Goal: Task Accomplishment & Management: Manage account settings

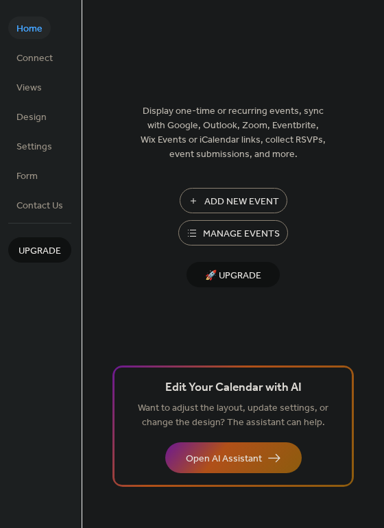
click at [236, 231] on span "Manage Events" at bounding box center [241, 234] width 77 height 14
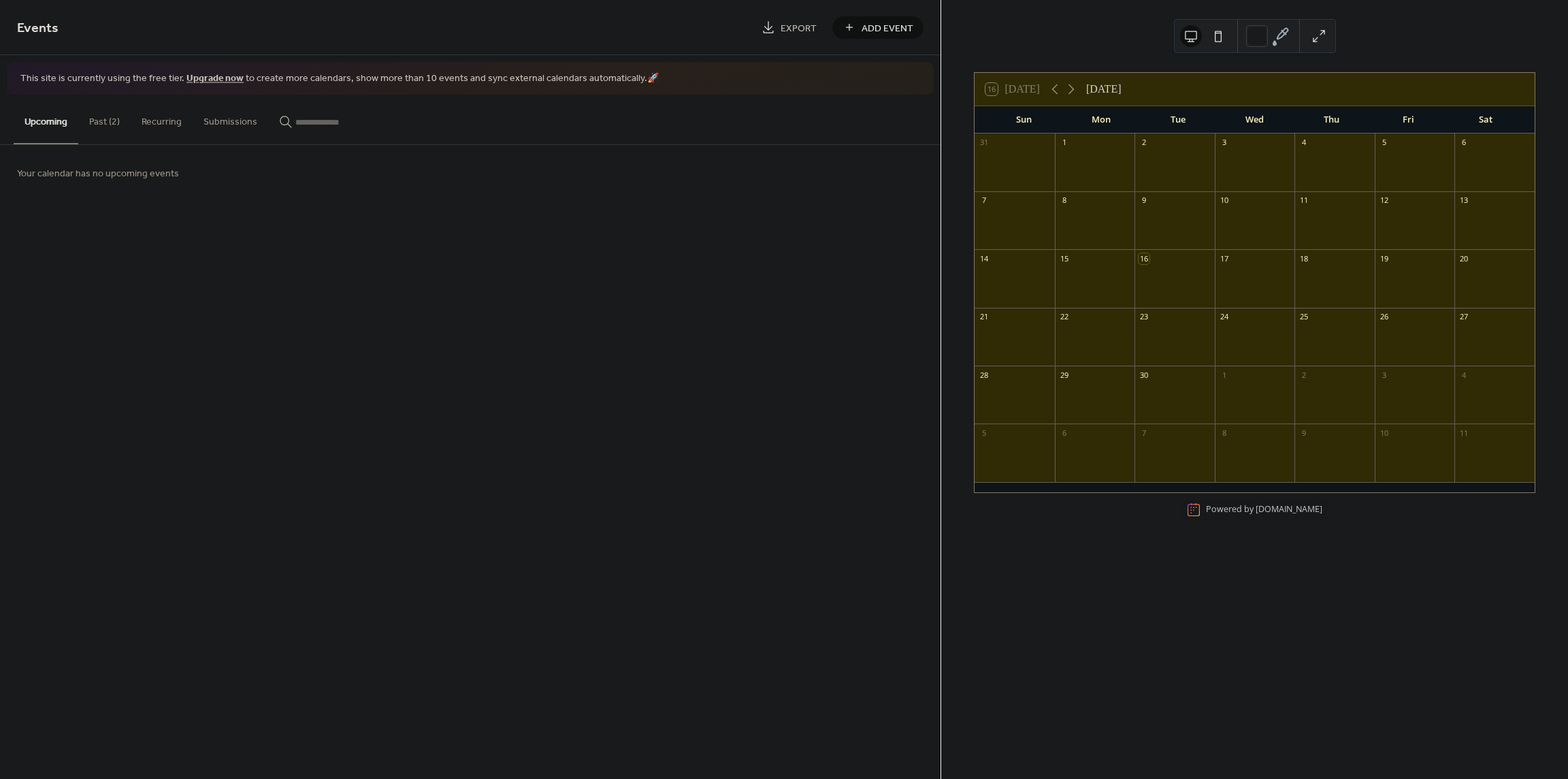
click at [91, 123] on button "Past (2)" at bounding box center [104, 118] width 53 height 49
click at [919, 205] on div at bounding box center [916, 206] width 10 height 10
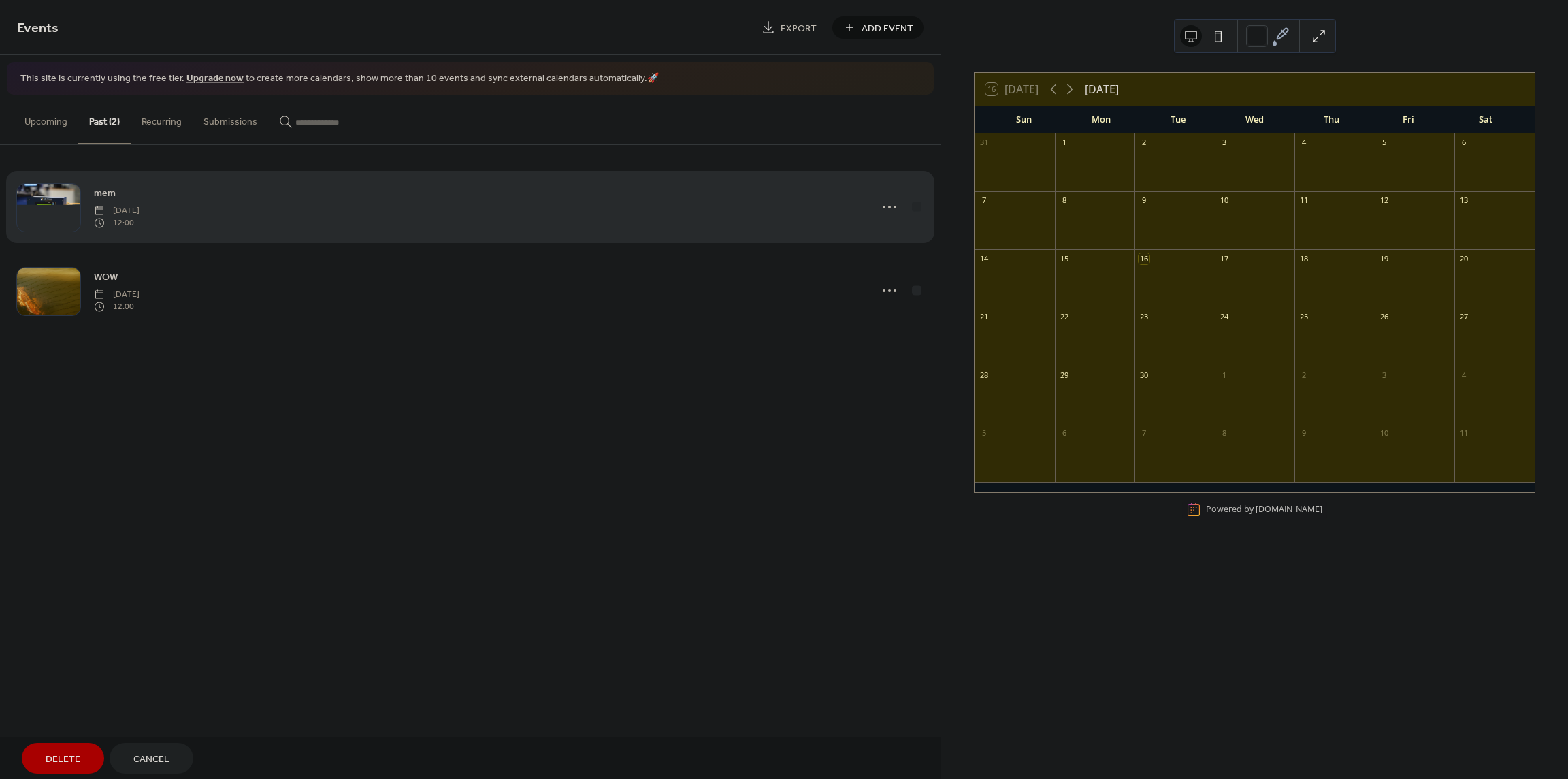
click at [377, 207] on div "mem Tuesday, June 24, 2025 12:00" at bounding box center [470, 207] width 906 height 83
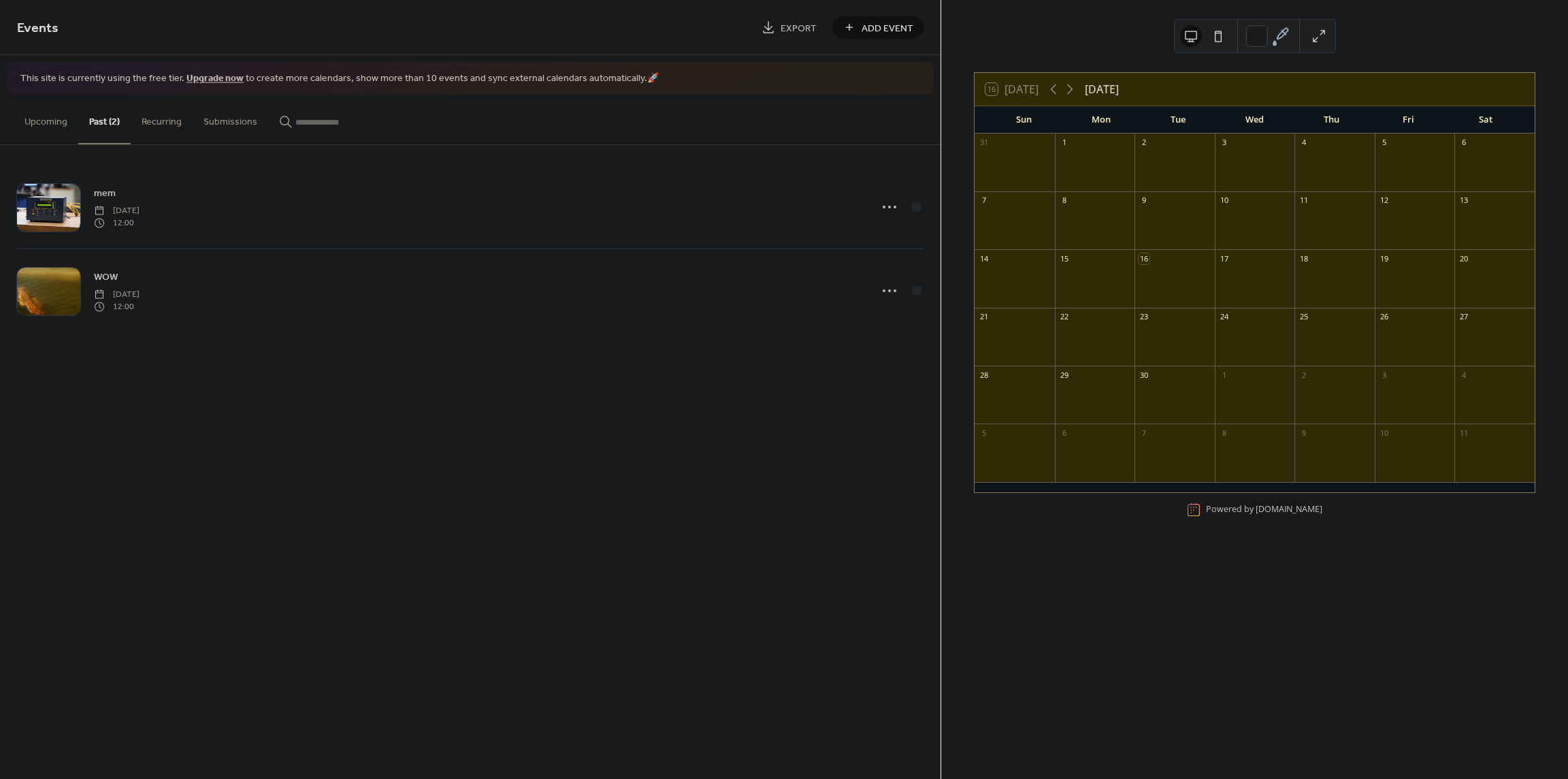
click at [377, 207] on div "mem Tuesday, June 24, 2025 12:00" at bounding box center [478, 207] width 769 height 44
click at [272, 207] on div "mem Tuesday, June 24, 2025 12:00" at bounding box center [478, 207] width 769 height 44
click at [58, 202] on div at bounding box center [49, 207] width 63 height 48
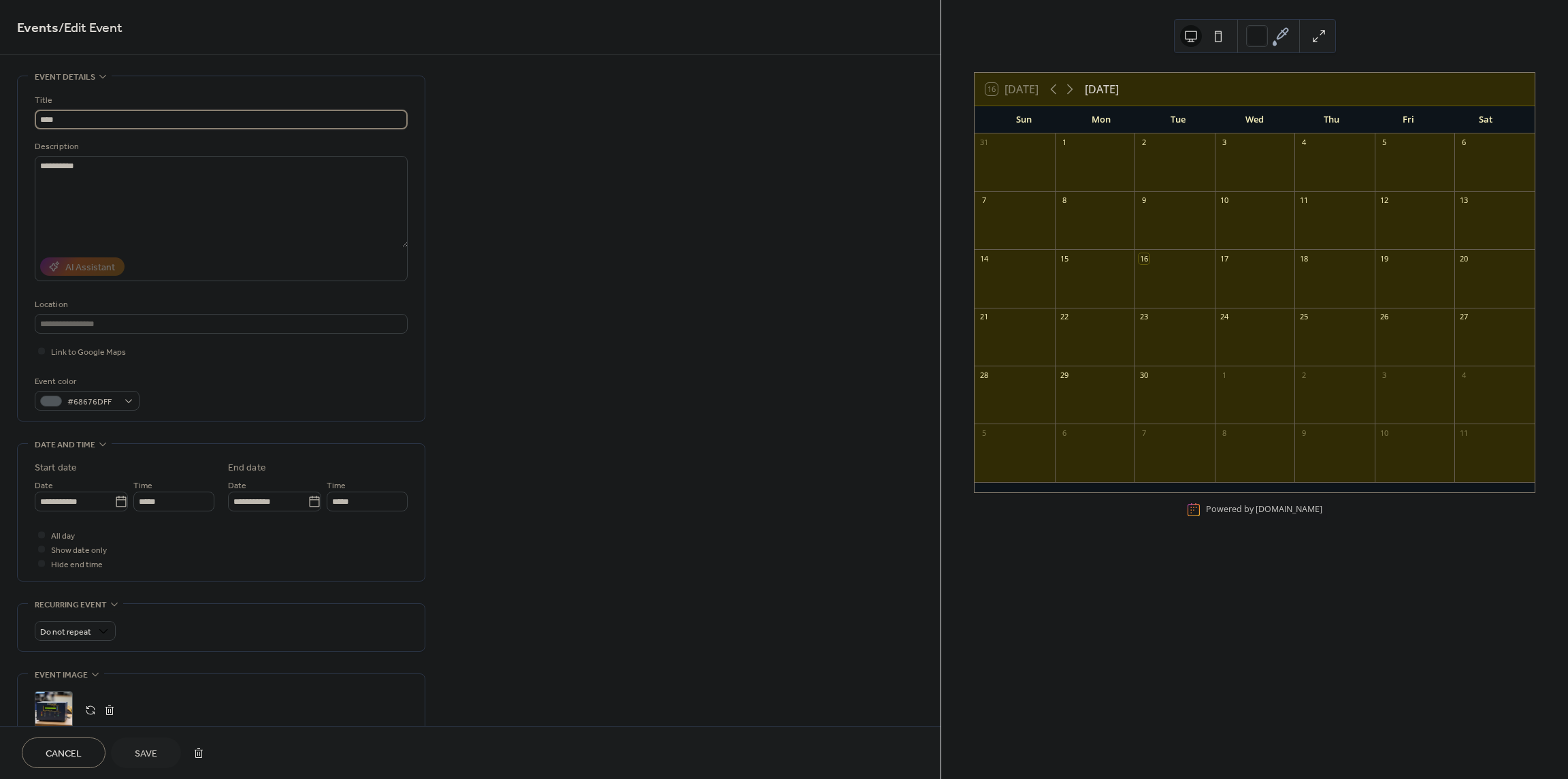
click at [160, 741] on div "Cancel Save" at bounding box center [116, 752] width 189 height 31
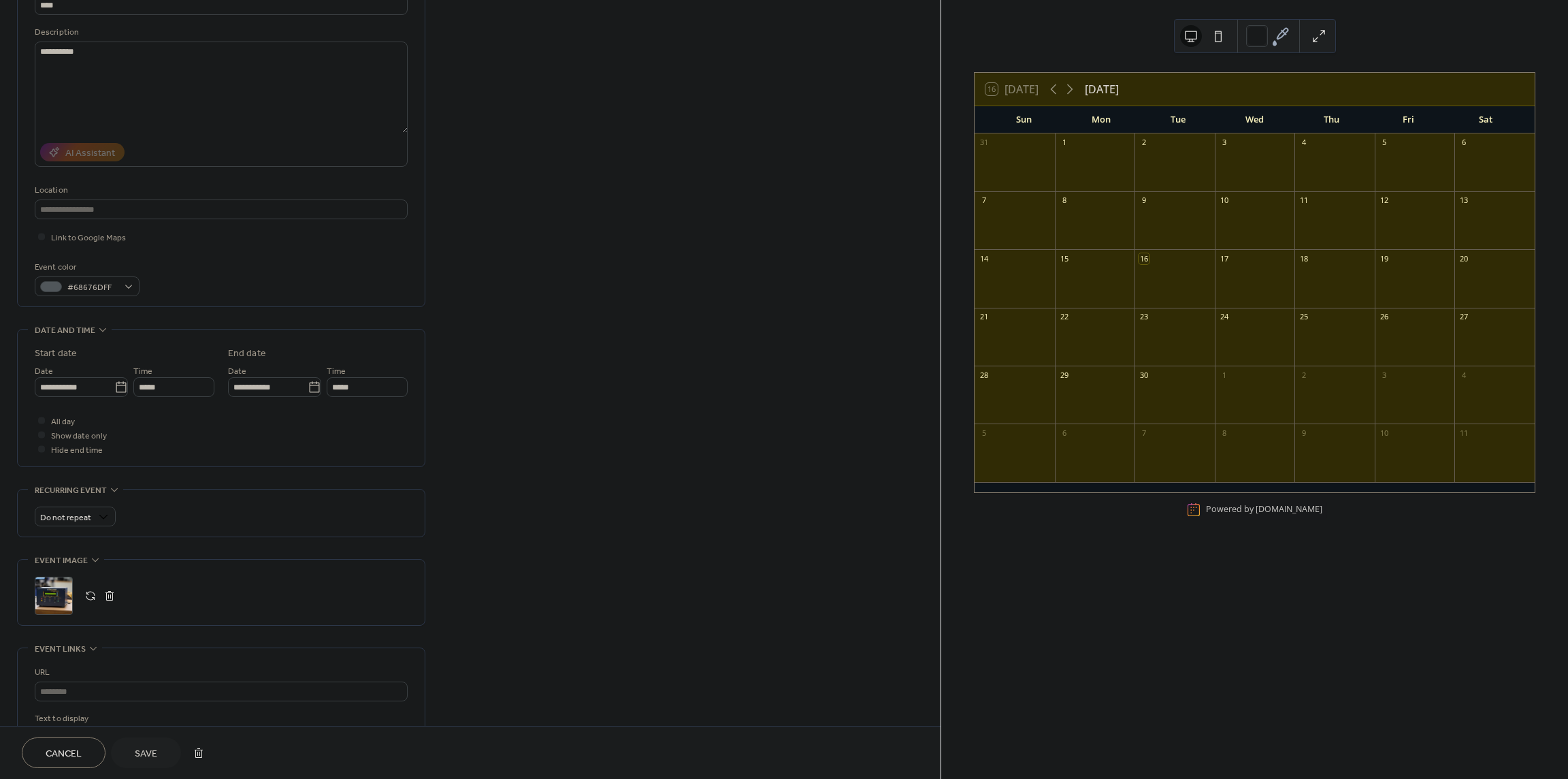
scroll to position [204, 0]
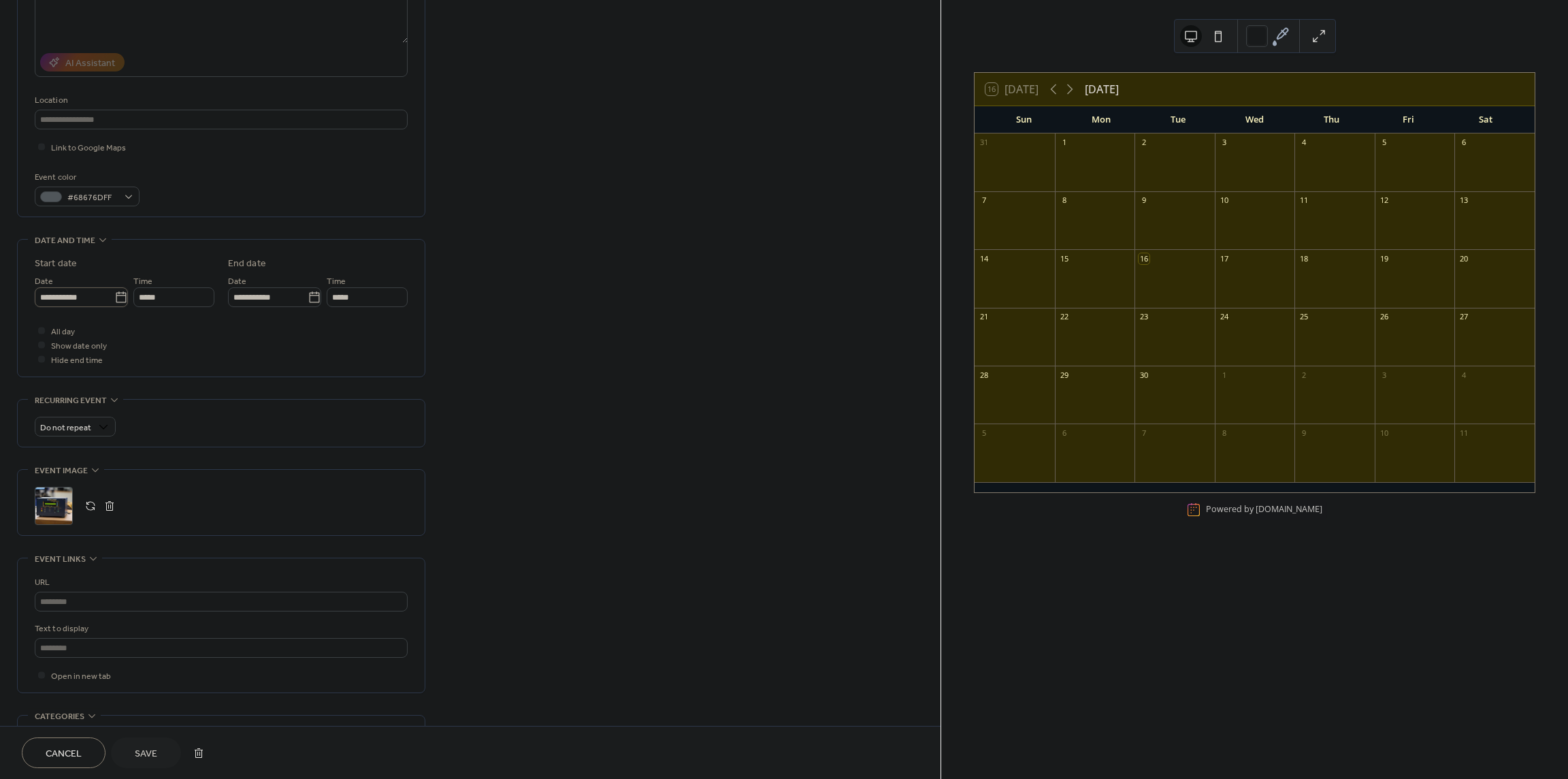
click at [107, 294] on input "**********" at bounding box center [74, 298] width 79 height 20
click at [191, 330] on span "›" at bounding box center [188, 328] width 21 height 27
click at [180, 330] on span "›" at bounding box center [188, 328] width 21 height 27
click at [121, 395] on td "10" at bounding box center [120, 398] width 22 height 20
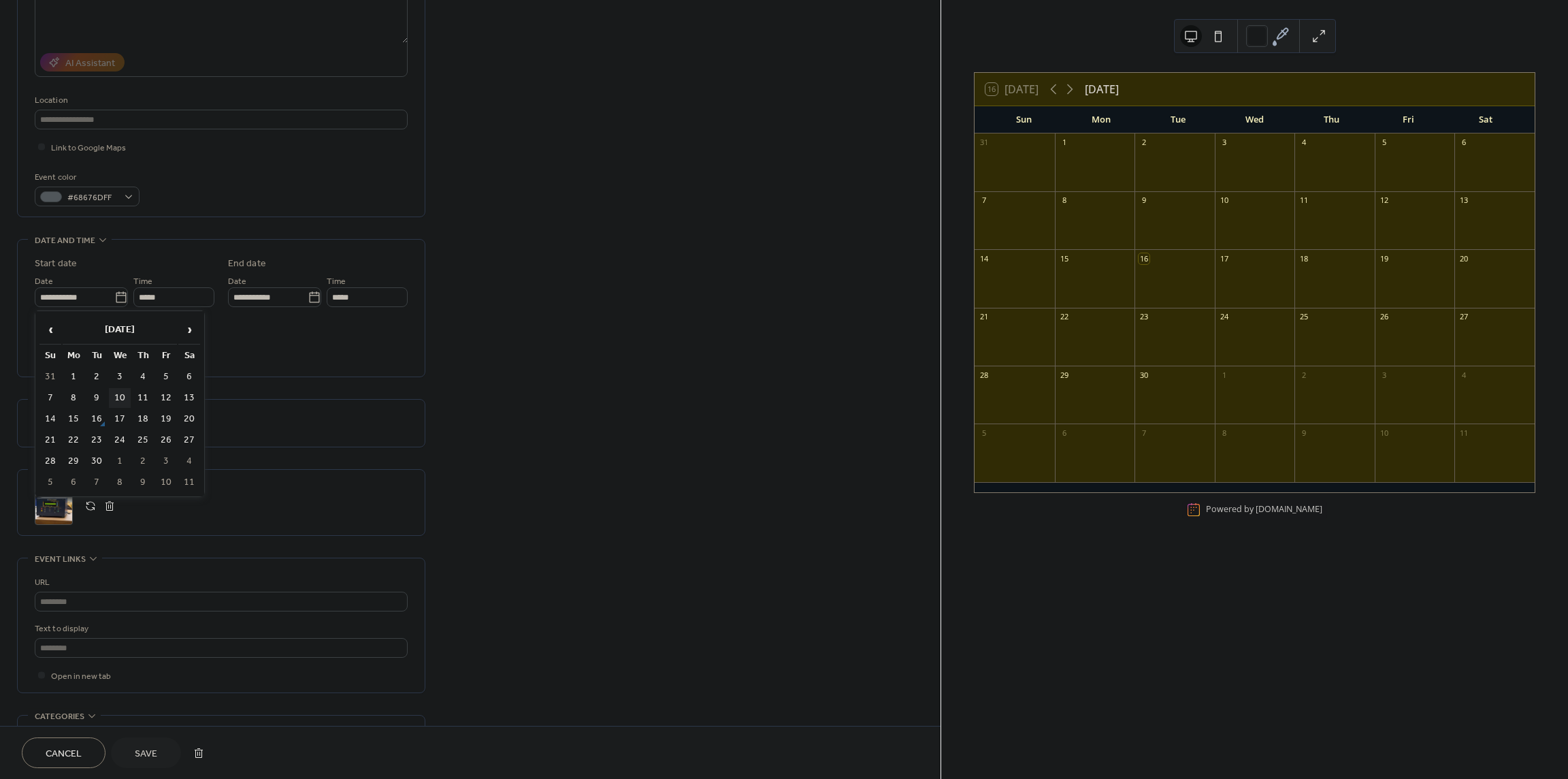
type input "**********"
click at [93, 301] on input "**********" at bounding box center [74, 298] width 79 height 20
click at [115, 426] on td "17" at bounding box center [120, 419] width 22 height 20
type input "**********"
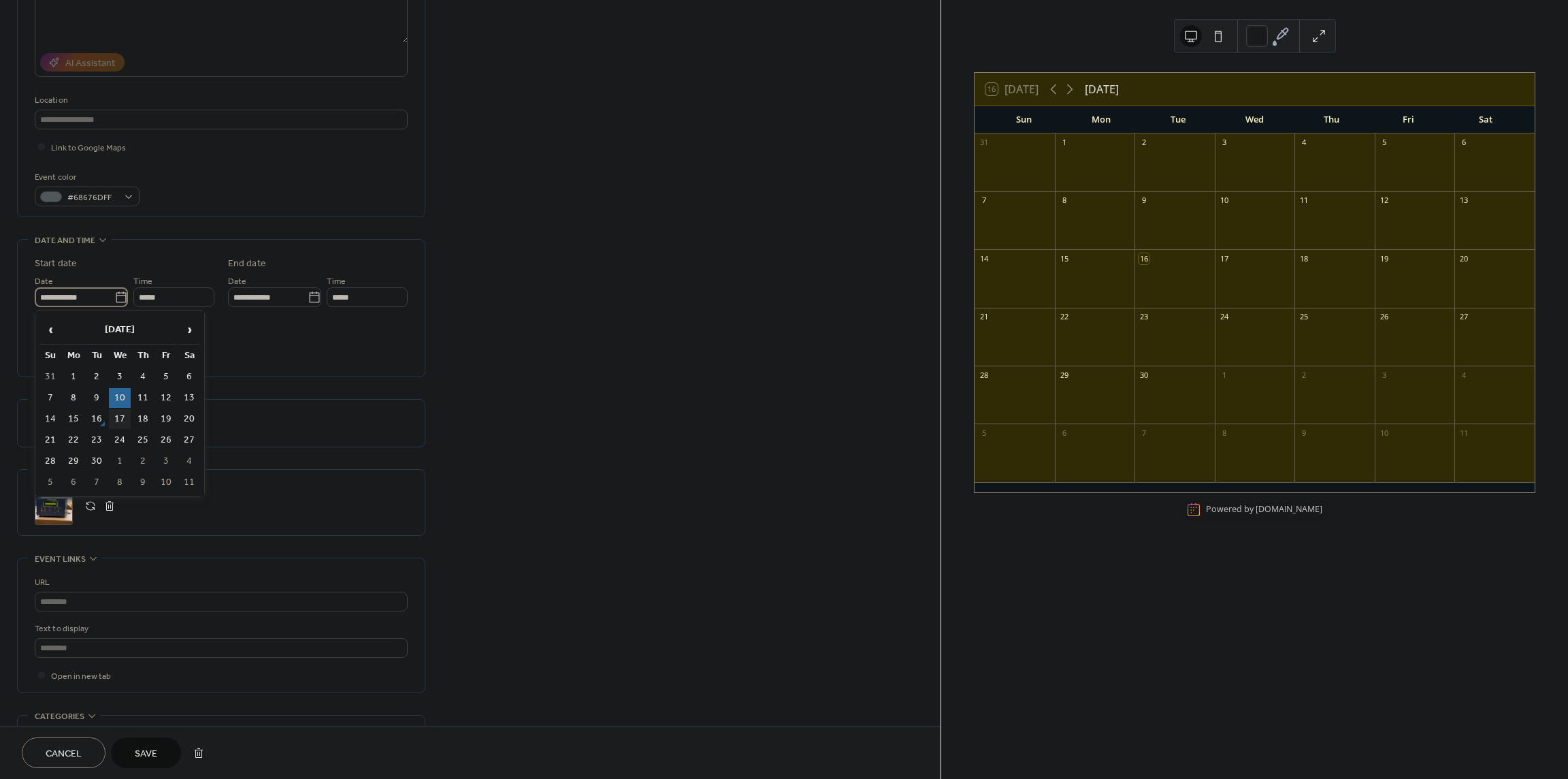
type input "**********"
click at [144, 742] on button "Save" at bounding box center [146, 752] width 70 height 31
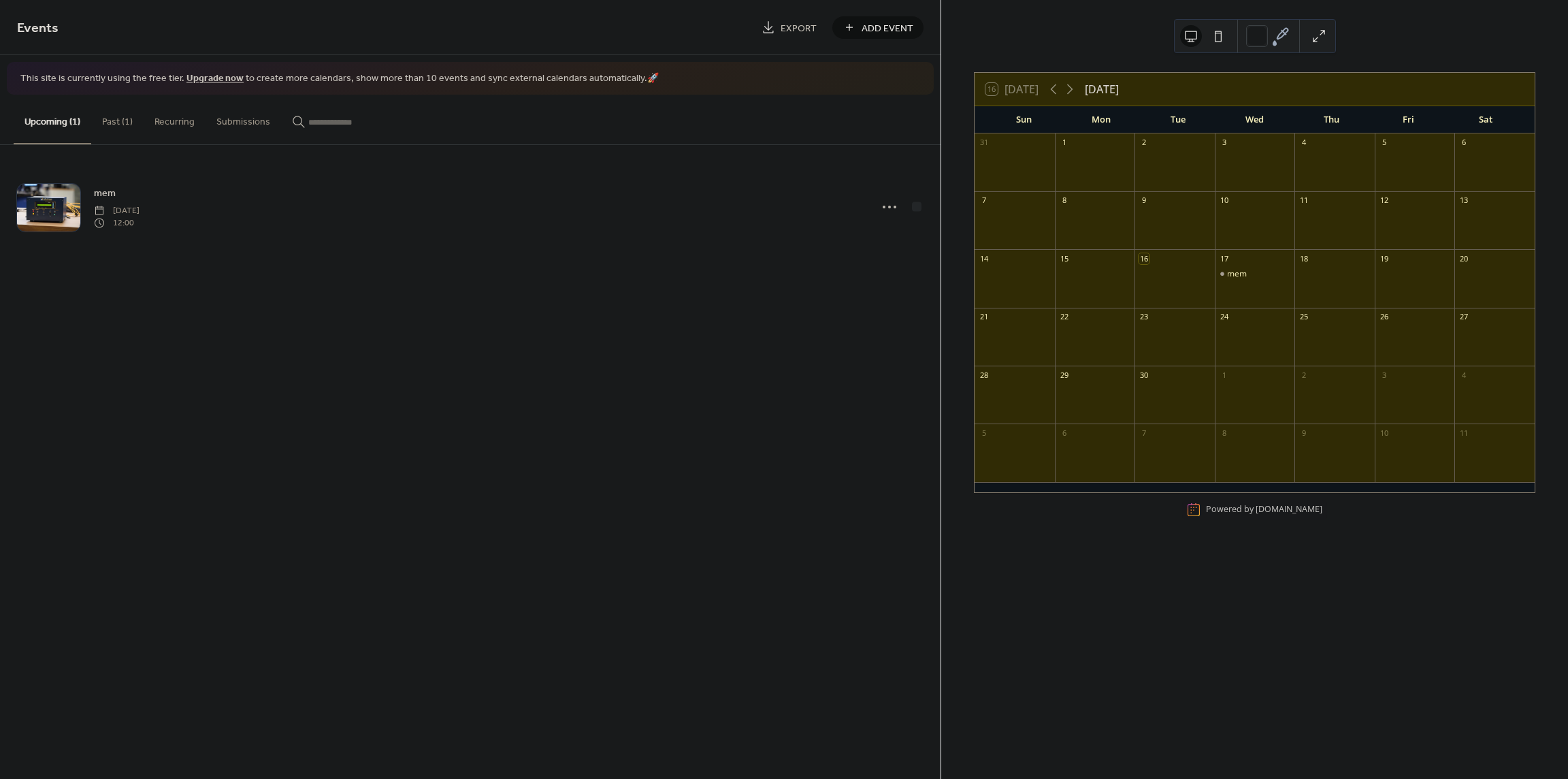
click at [1071, 589] on div "16 Today September 2025 Sun Mon Tue Wed Thu Fri Sat 31 1 2 3 4 5 6 7 8 9 10 11 …" at bounding box center [1255, 389] width 627 height 779
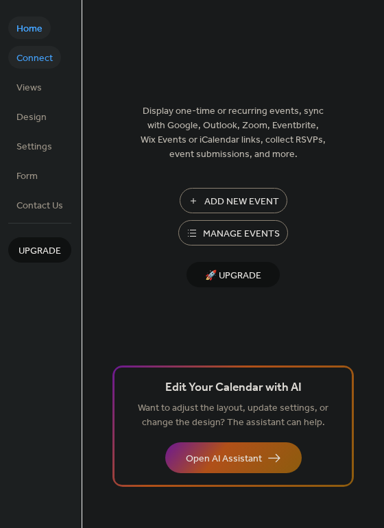
click at [38, 55] on span "Connect" at bounding box center [34, 58] width 36 height 14
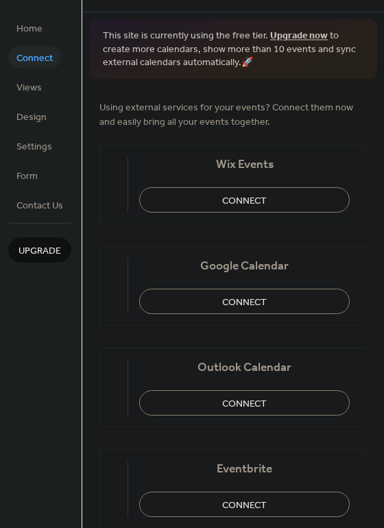
scroll to position [14, 0]
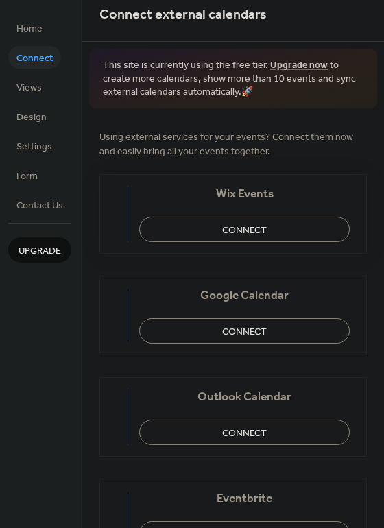
click at [254, 233] on span "Connect" at bounding box center [244, 230] width 45 height 14
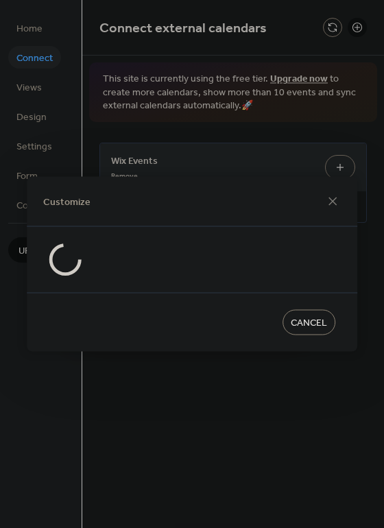
scroll to position [0, 0]
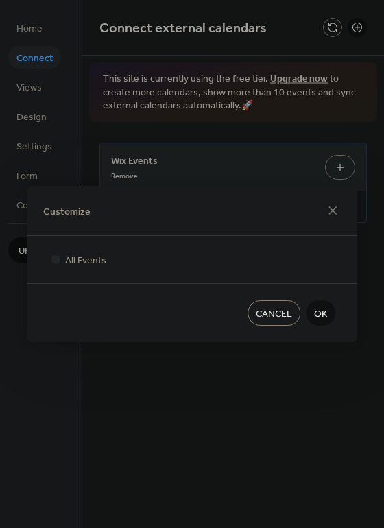
click at [325, 307] on span "OK" at bounding box center [320, 314] width 13 height 14
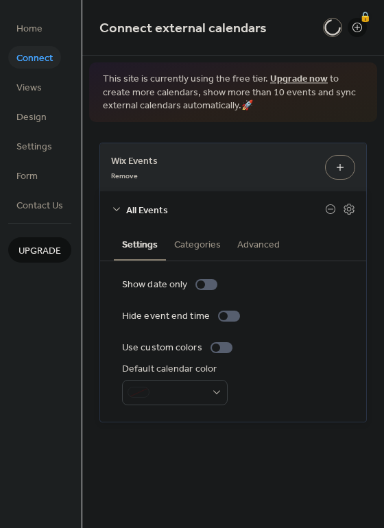
click at [202, 250] on button "Categories" at bounding box center [197, 244] width 63 height 32
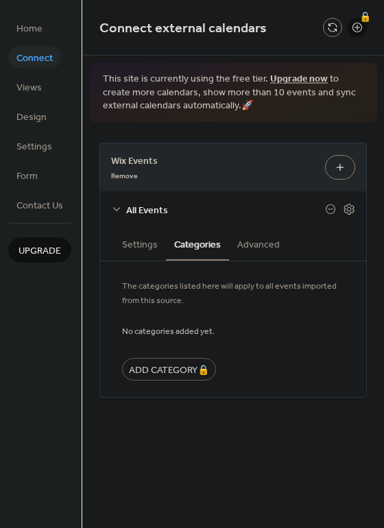
click at [268, 252] on button "Advanced" at bounding box center [258, 244] width 59 height 32
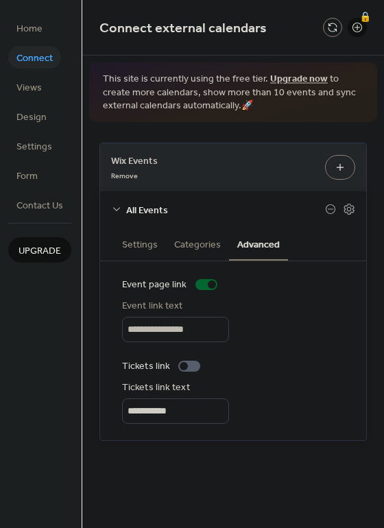
click at [152, 245] on button "Settings" at bounding box center [140, 244] width 52 height 32
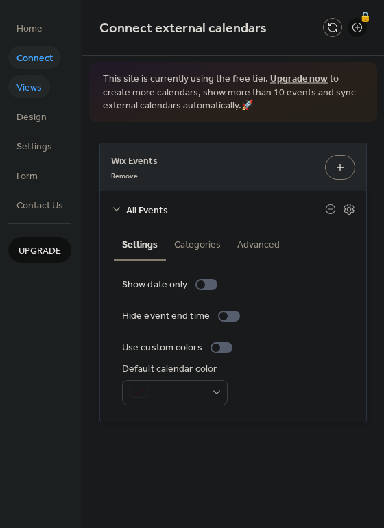
click at [37, 89] on span "Views" at bounding box center [28, 88] width 25 height 14
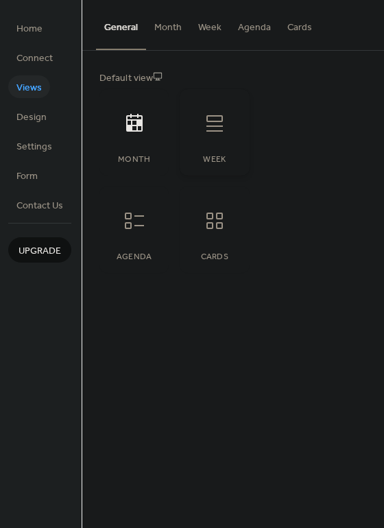
click at [223, 130] on icon at bounding box center [215, 124] width 22 height 22
click at [133, 242] on div "Agenda" at bounding box center [133, 230] width 69 height 86
click at [223, 232] on div at bounding box center [214, 220] width 41 height 41
click at [129, 124] on icon at bounding box center [135, 124] width 22 height 22
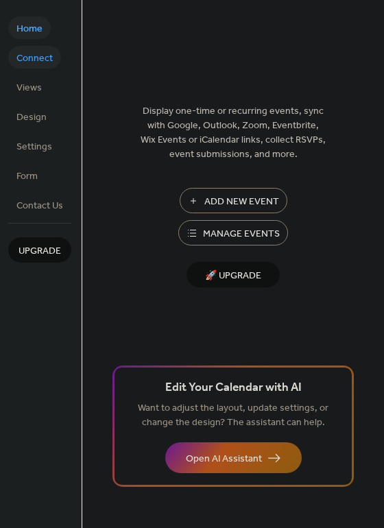
click at [36, 54] on span "Connect" at bounding box center [34, 58] width 36 height 14
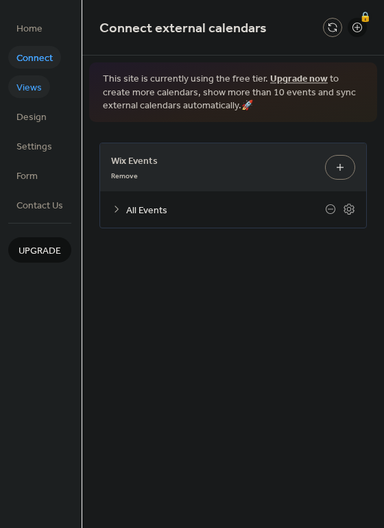
click at [38, 75] on link "Views" at bounding box center [29, 86] width 42 height 23
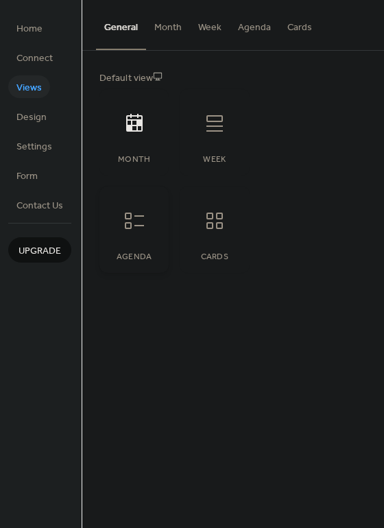
click at [145, 217] on div at bounding box center [134, 220] width 41 height 41
click at [226, 217] on div at bounding box center [214, 220] width 41 height 41
click at [249, 33] on button "Agenda" at bounding box center [254, 24] width 49 height 49
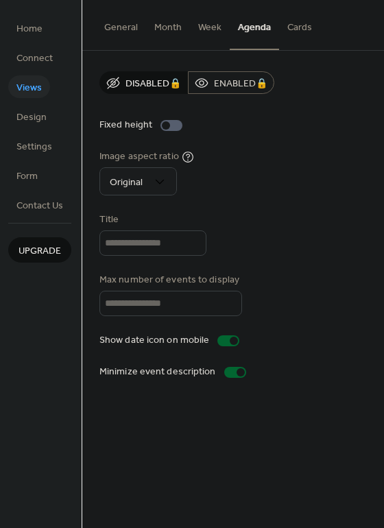
click at [291, 36] on button "Cards" at bounding box center [299, 24] width 41 height 49
